Goal: Task Accomplishment & Management: Complete application form

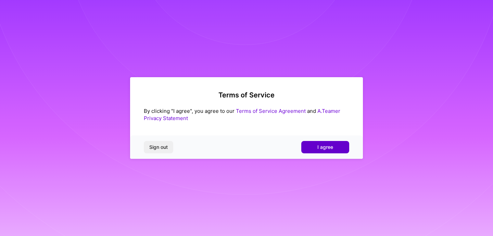
click at [328, 147] on span "I agree" at bounding box center [326, 147] width 16 height 7
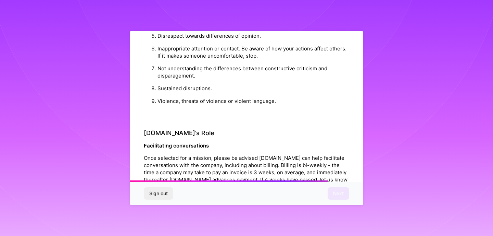
scroll to position [797, 0]
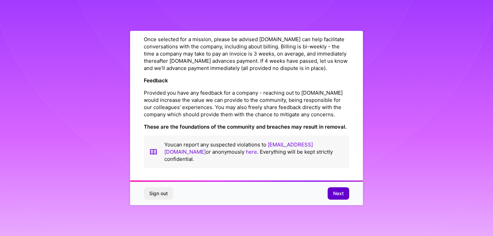
click at [343, 193] on span "Next" at bounding box center [338, 193] width 11 height 7
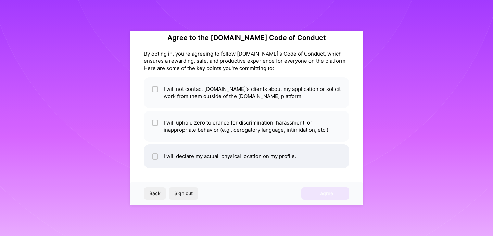
click at [147, 153] on li "I will declare my actual, physical location on my profile." at bounding box center [247, 156] width 206 height 24
checkbox input "true"
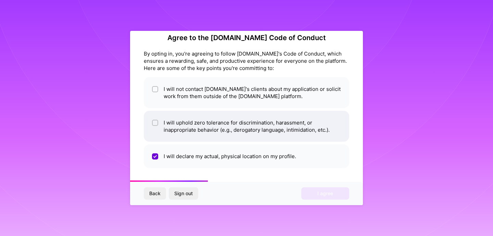
click at [153, 122] on input "checkbox" at bounding box center [155, 123] width 5 height 5
checkbox input "true"
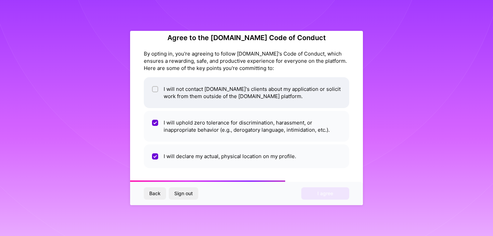
click at [160, 98] on li "I will not contact A.Team's clients about my application or solicit work from t…" at bounding box center [247, 92] width 206 height 31
checkbox input "true"
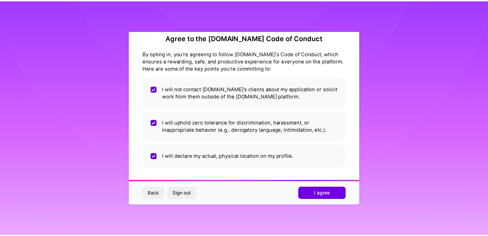
scroll to position [0, 0]
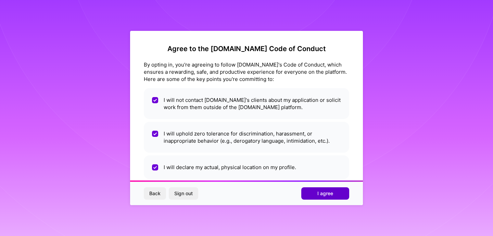
click at [339, 197] on button "I agree" at bounding box center [325, 193] width 48 height 12
